Goal: Information Seeking & Learning: Learn about a topic

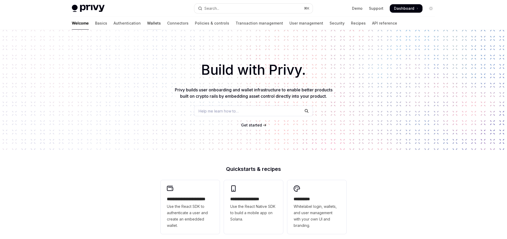
click at [147, 22] on link "Wallets" at bounding box center [154, 23] width 14 height 13
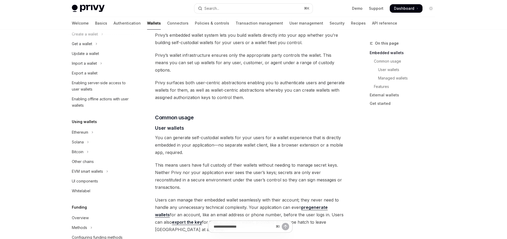
scroll to position [77, 0]
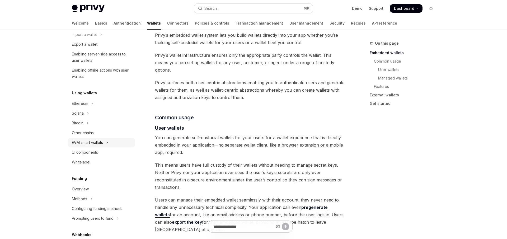
click at [90, 142] on div "EVM smart wallets" at bounding box center [87, 142] width 31 height 6
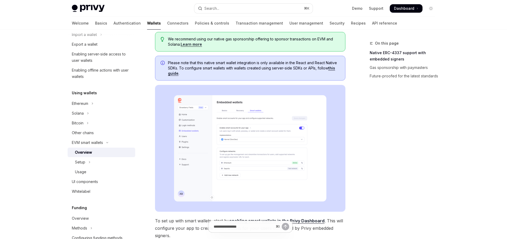
scroll to position [101, 0]
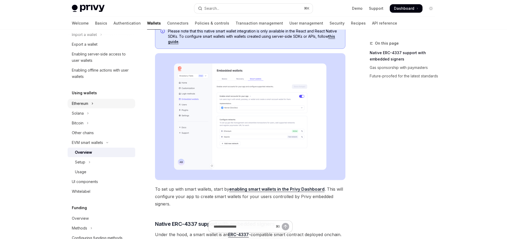
click at [82, 102] on div "Ethereum" at bounding box center [80, 103] width 16 height 6
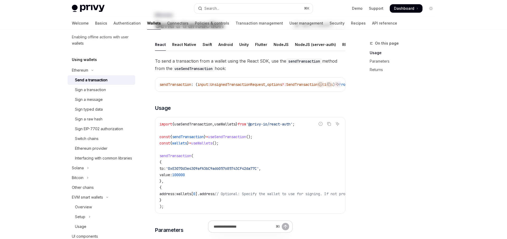
scroll to position [36, 0]
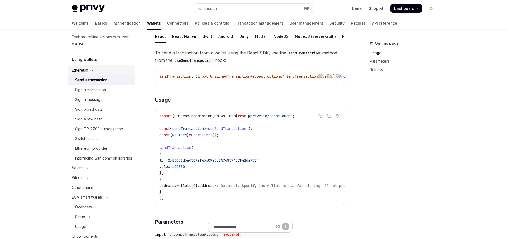
click at [88, 73] on div "Ethereum" at bounding box center [80, 70] width 16 height 6
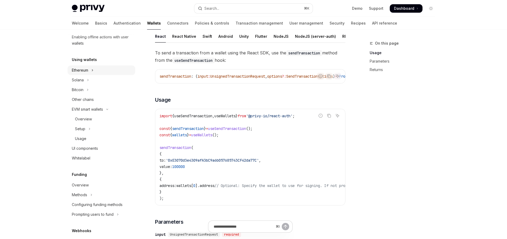
click at [88, 72] on div "Ethereum" at bounding box center [80, 70] width 16 height 6
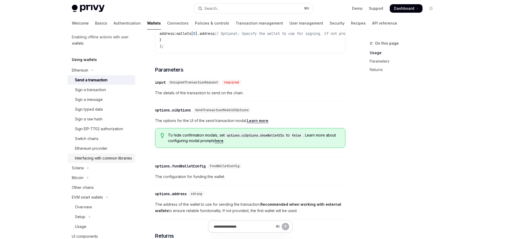
scroll to position [142, 0]
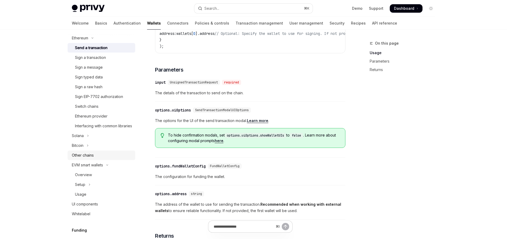
click at [105, 158] on div "Other chains" at bounding box center [102, 155] width 60 height 6
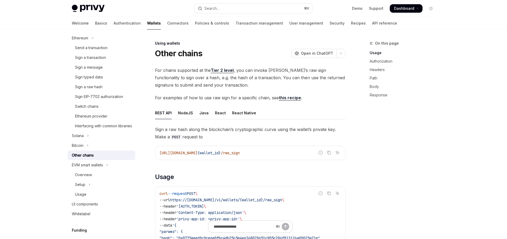
drag, startPoint x: 223, startPoint y: 112, endPoint x: 225, endPoint y: 116, distance: 4.6
click at [224, 113] on ul "REST API NodeJS Java React React Native" at bounding box center [250, 113] width 190 height 13
click at [222, 116] on div "React" at bounding box center [220, 113] width 11 height 12
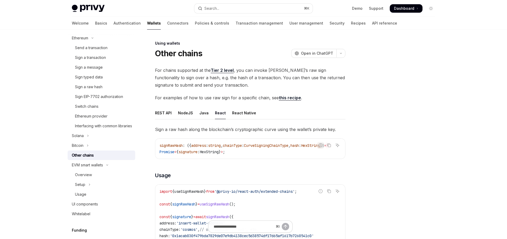
click at [216, 69] on link "Tier 2 level" at bounding box center [222, 71] width 23 height 6
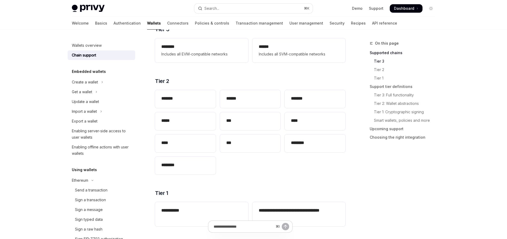
scroll to position [102, 0]
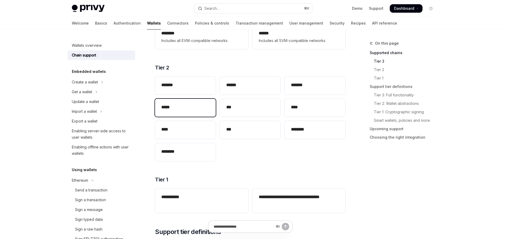
click at [205, 101] on div "*****" at bounding box center [185, 108] width 61 height 18
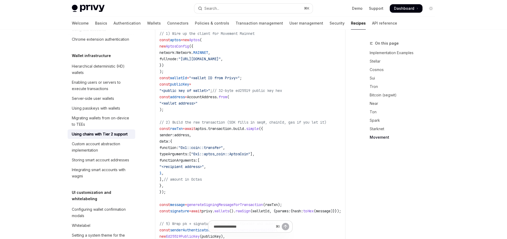
scroll to position [958, 0]
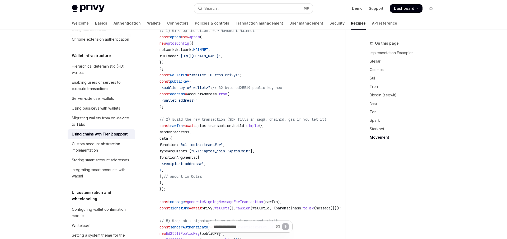
type textarea "*"
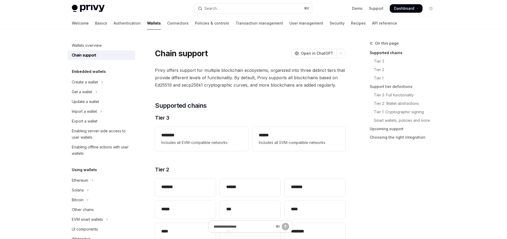
drag, startPoint x: 48, startPoint y: 40, endPoint x: 43, endPoint y: 34, distance: 7.1
